Goal: Information Seeking & Learning: Learn about a topic

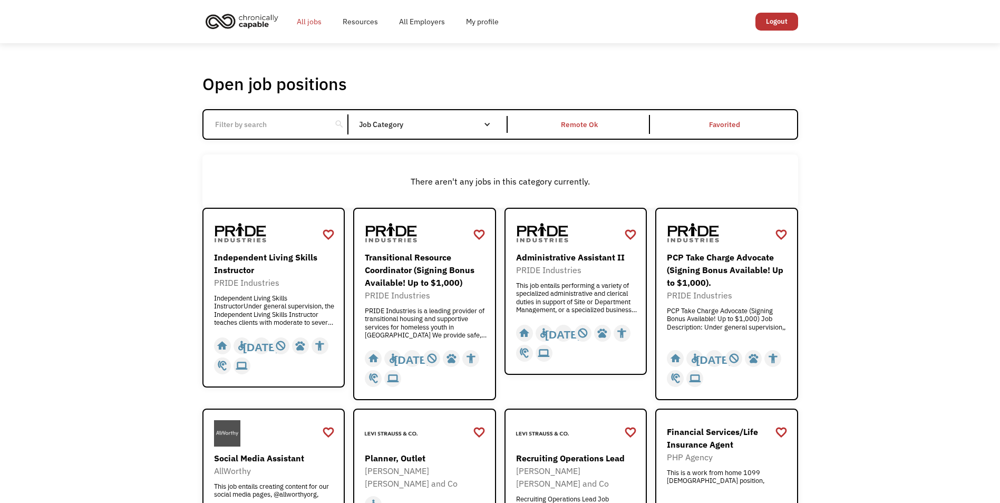
click at [311, 23] on link "All jobs" at bounding box center [309, 22] width 46 height 34
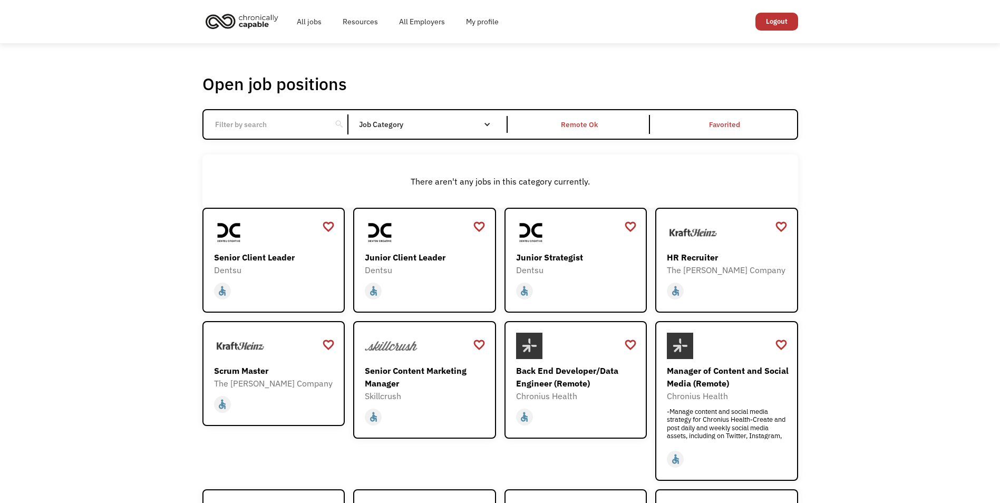
click at [296, 130] on input "Email Form" at bounding box center [268, 124] width 118 height 20
click at [581, 130] on div "Remote Ok" at bounding box center [580, 124] width 37 height 13
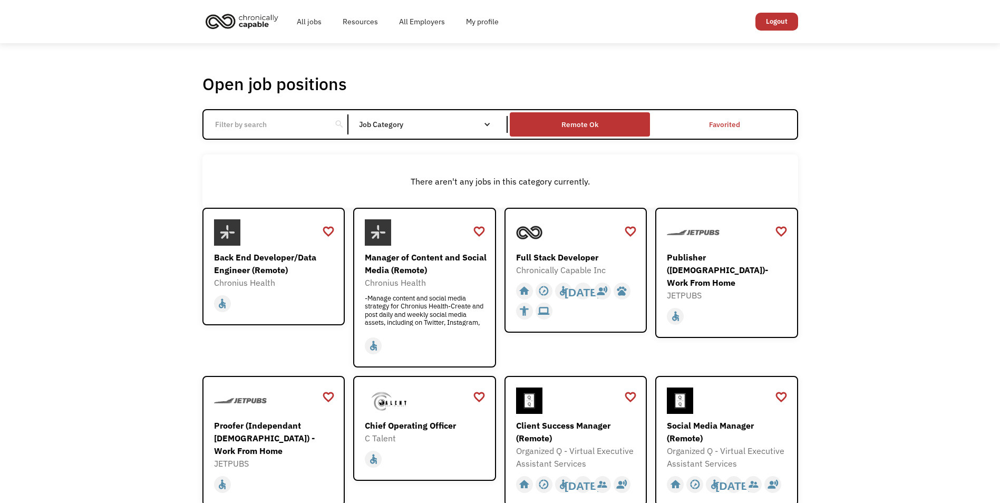
click at [581, 130] on div "Remote Ok" at bounding box center [580, 124] width 37 height 13
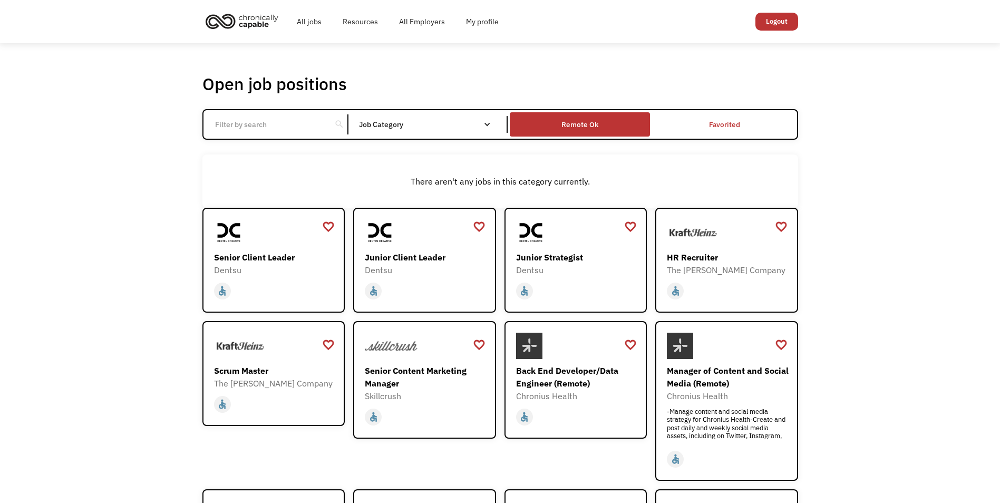
click at [581, 130] on div "Remote Ok" at bounding box center [580, 124] width 37 height 13
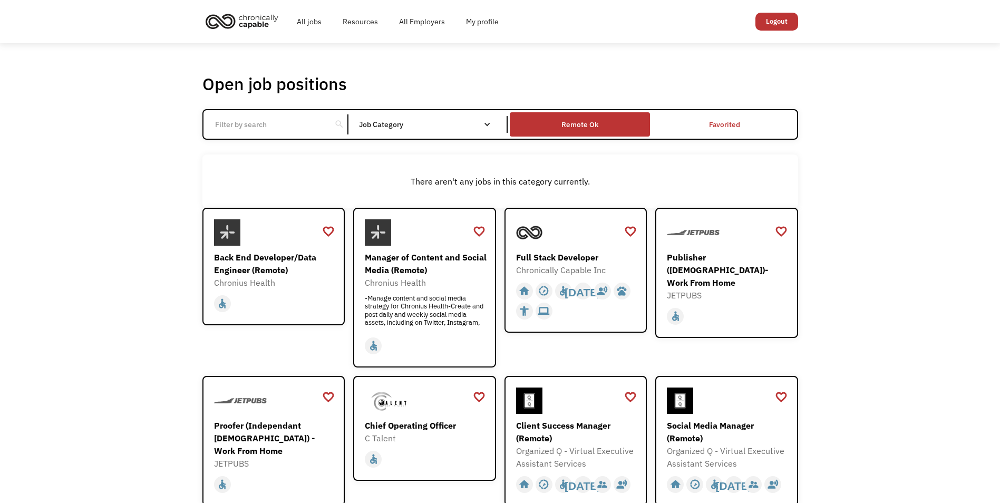
click at [581, 130] on div "Remote Ok" at bounding box center [580, 124] width 37 height 13
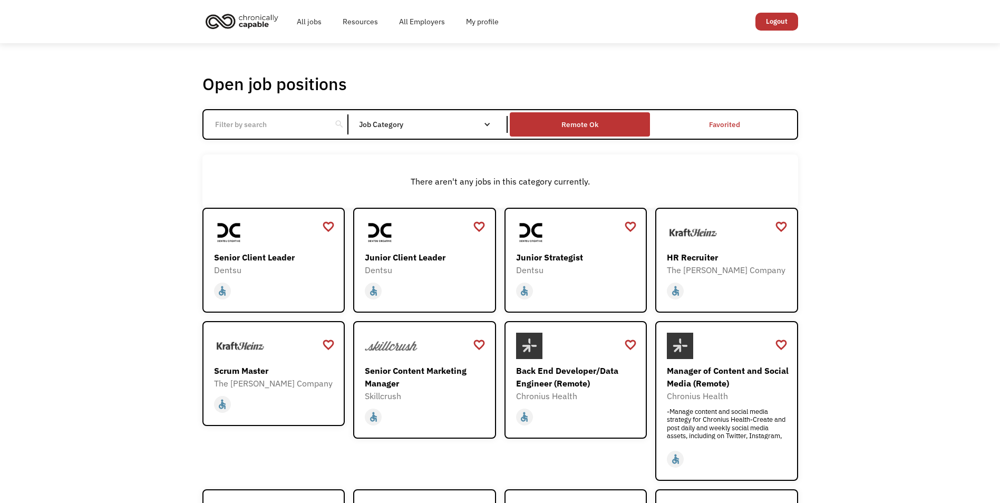
click at [581, 130] on div "Remote Ok" at bounding box center [580, 124] width 37 height 13
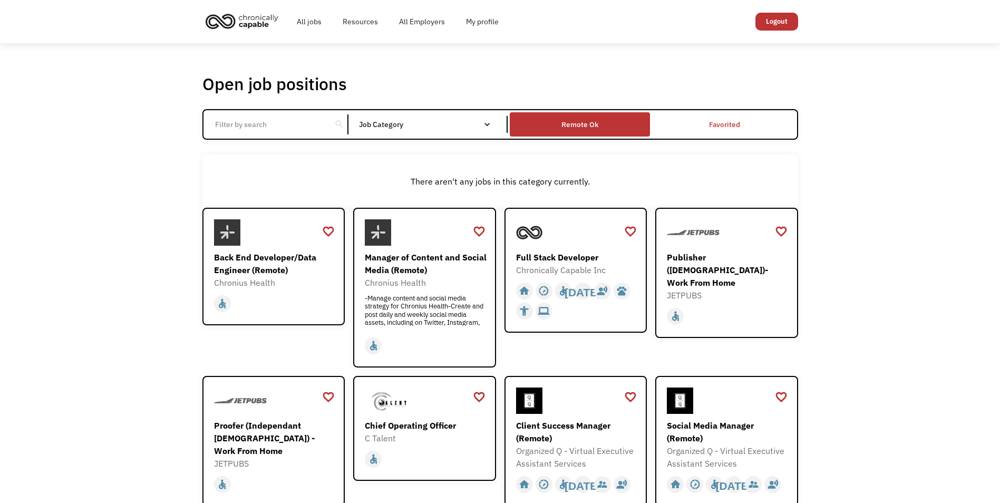
click at [581, 130] on div "Remote Ok" at bounding box center [580, 124] width 37 height 13
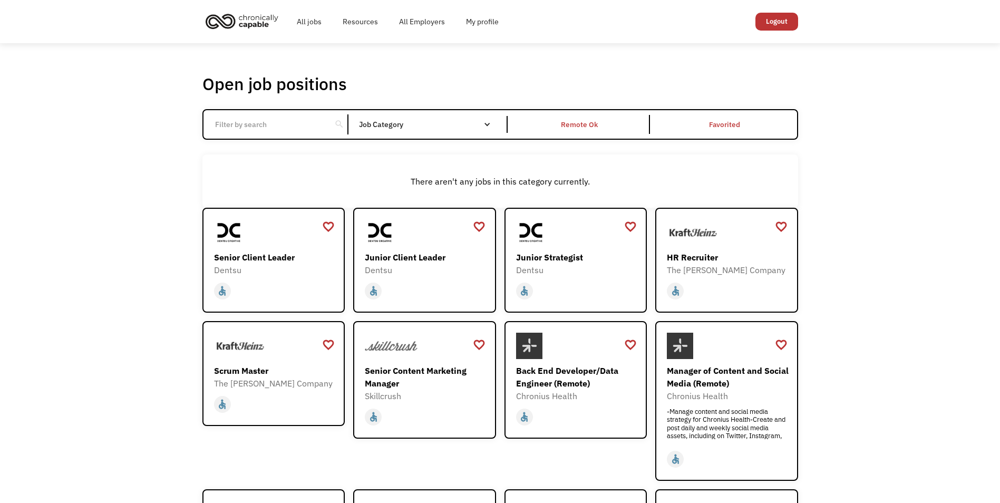
click at [0, 0] on div "All None" at bounding box center [0, 0] width 0 height 0
drag, startPoint x: 270, startPoint y: 153, endPoint x: 272, endPoint y: 147, distance: 6.4
click at [270, 153] on div "Open job positions You have X liked items Search search Filter by category Admi…" at bounding box center [500, 368] width 596 height 590
click at [275, 127] on input "Email Form" at bounding box center [268, 124] width 118 height 20
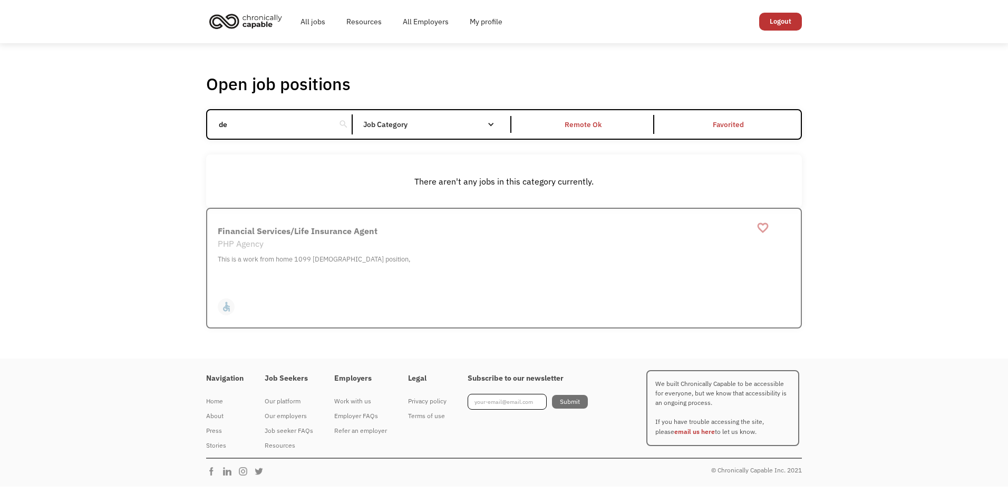
type input "d"
